Goal: Information Seeking & Learning: Check status

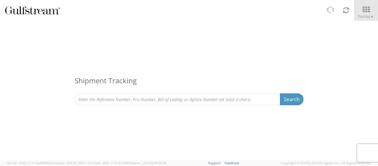
drag, startPoint x: 195, startPoint y: 111, endPoint x: 193, endPoint y: 100, distance: 10.5
click at [195, 111] on div "Shipment Tracking Search Refine By Ship From Date To" at bounding box center [189, 67] width 378 height 92
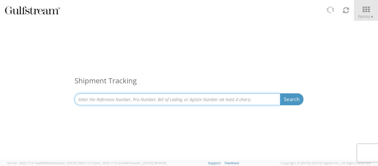
click at [193, 98] on input at bounding box center [178, 100] width 206 height 12
paste input "SAPO25-37519"
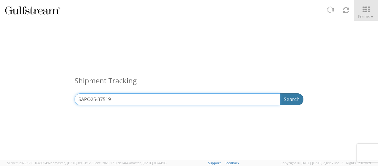
type input "SAPO25-37519"
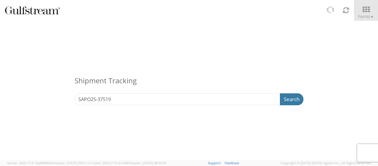
click at [298, 97] on button "Search" at bounding box center [291, 100] width 23 height 12
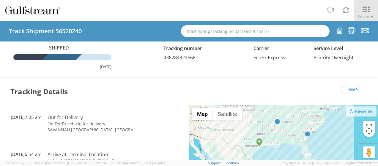
click at [186, 59] on span "436284324668" at bounding box center [179, 57] width 32 height 7
click at [189, 60] on span "436284324668" at bounding box center [179, 57] width 32 height 7
copy span "436284324668"
